Goal: Find specific page/section: Find specific page/section

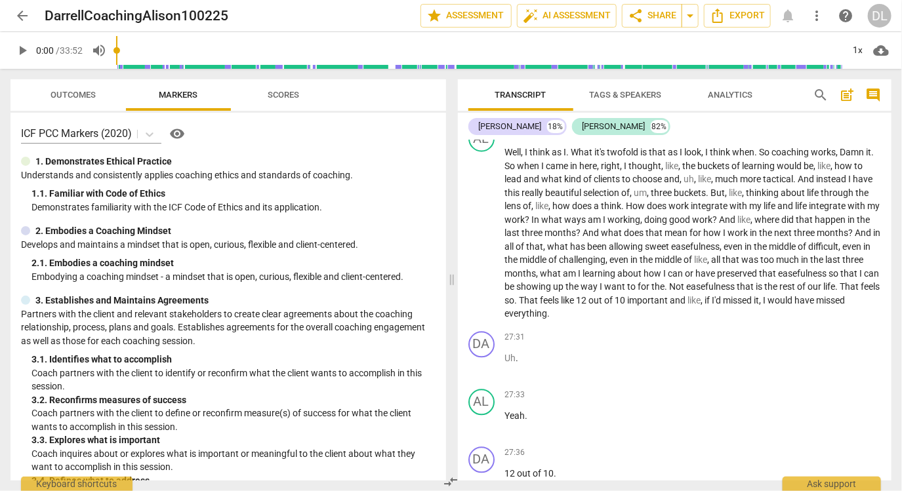
scroll to position [5083, 0]
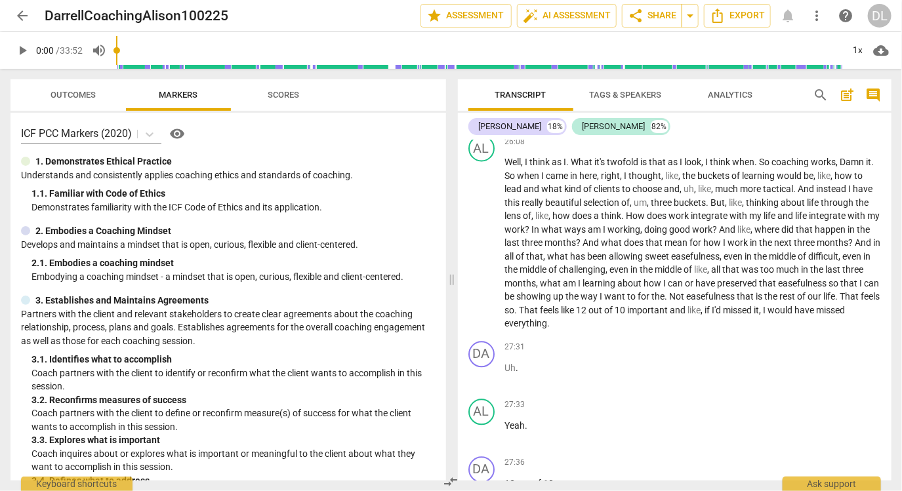
click at [21, 20] on span "arrow_back" at bounding box center [22, 16] width 16 height 16
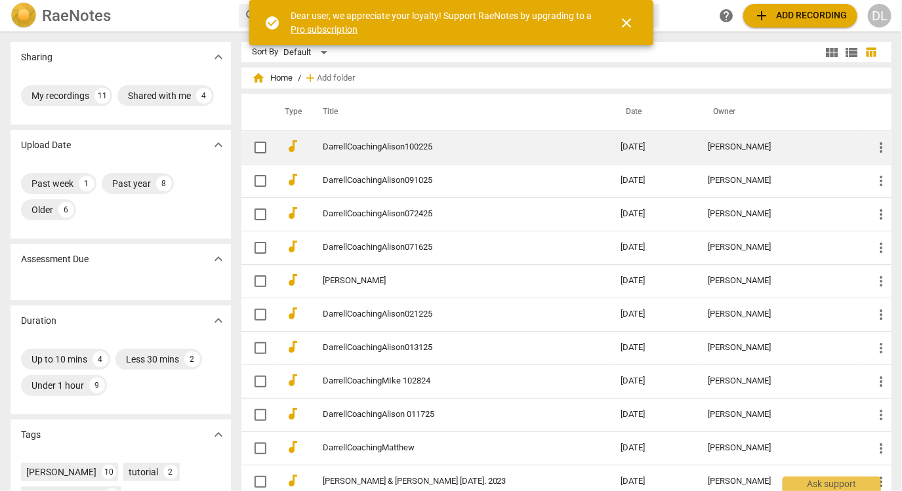
click at [350, 148] on link "DarrellCoachingAlison100225" at bounding box center [448, 147] width 251 height 10
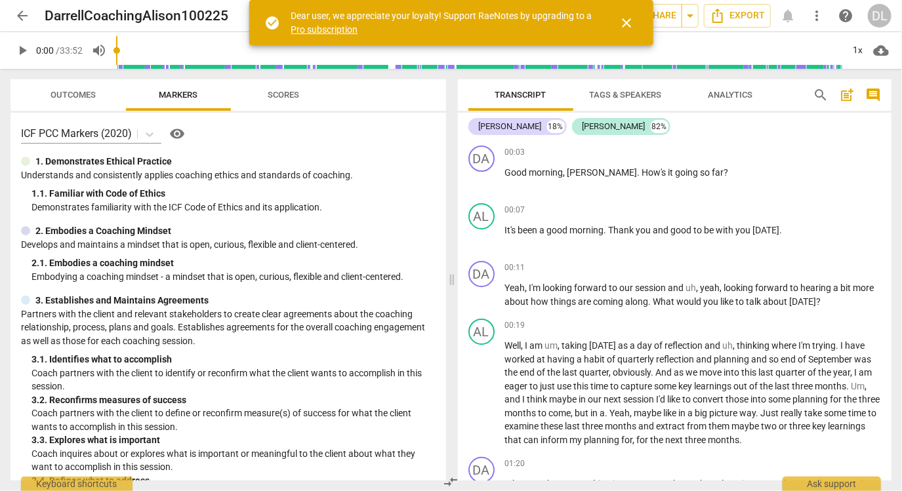
click at [25, 17] on span "arrow_back" at bounding box center [22, 16] width 16 height 16
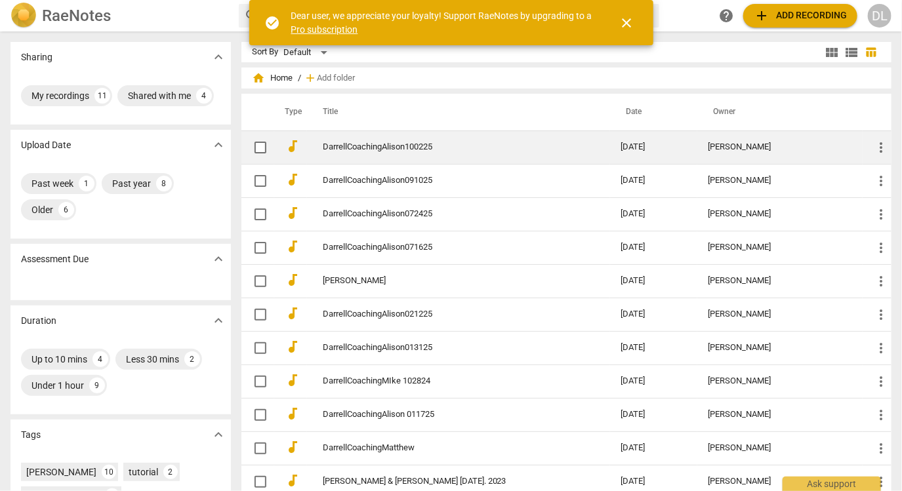
click at [396, 153] on td "DarrellCoachingAlison100225" at bounding box center [458, 147] width 303 height 33
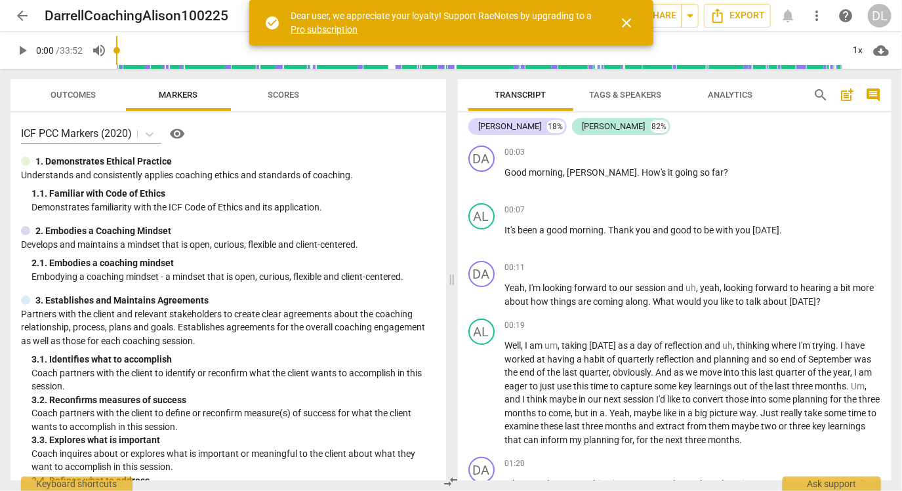
click at [628, 19] on span "close" at bounding box center [627, 23] width 16 height 16
